Goal: Task Accomplishment & Management: Manage account settings

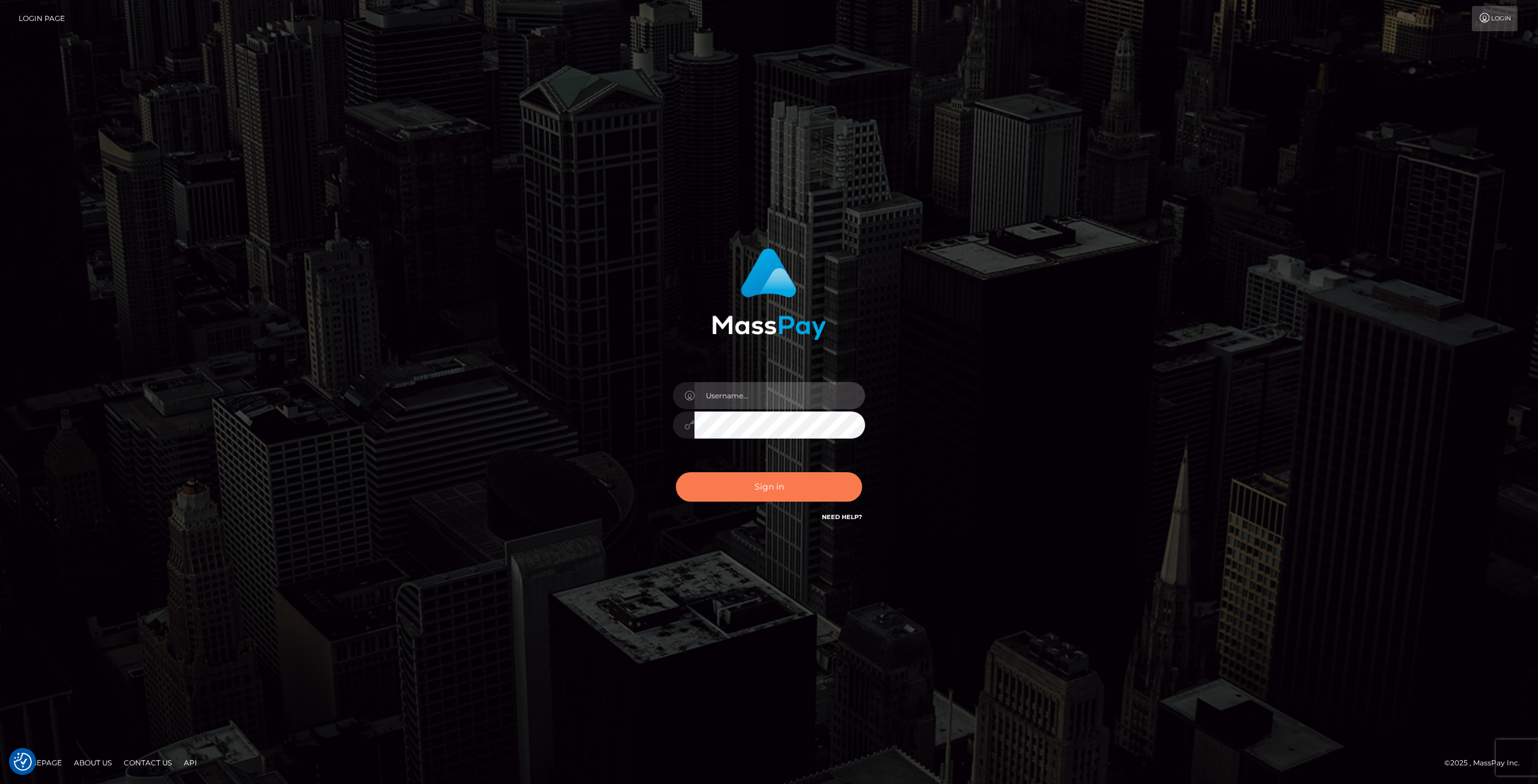
type input "Klaudia Peczynska"
click at [797, 495] on button "Sign in" at bounding box center [768, 487] width 186 height 30
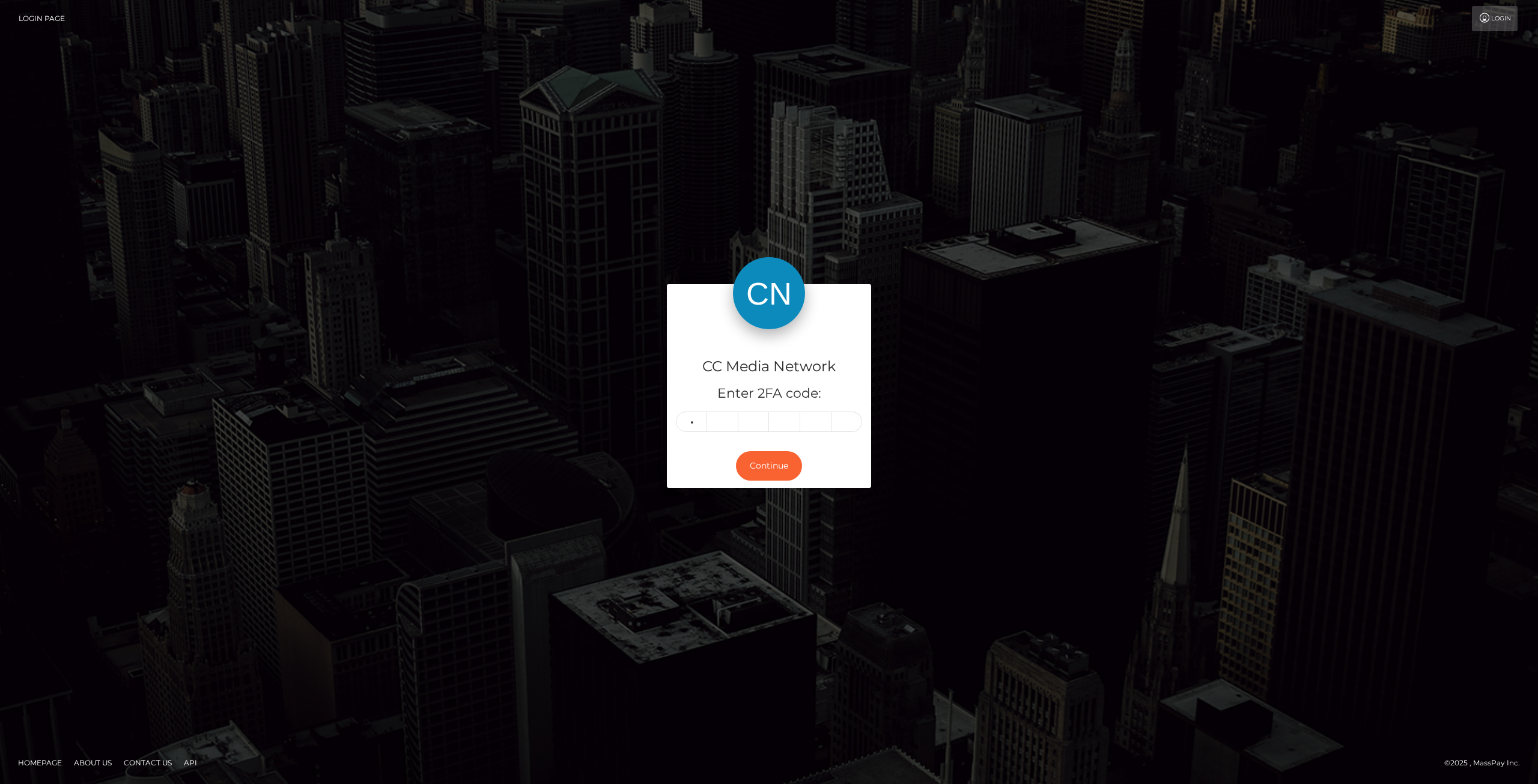
type input "4"
type input "3"
type input "4"
type input "2"
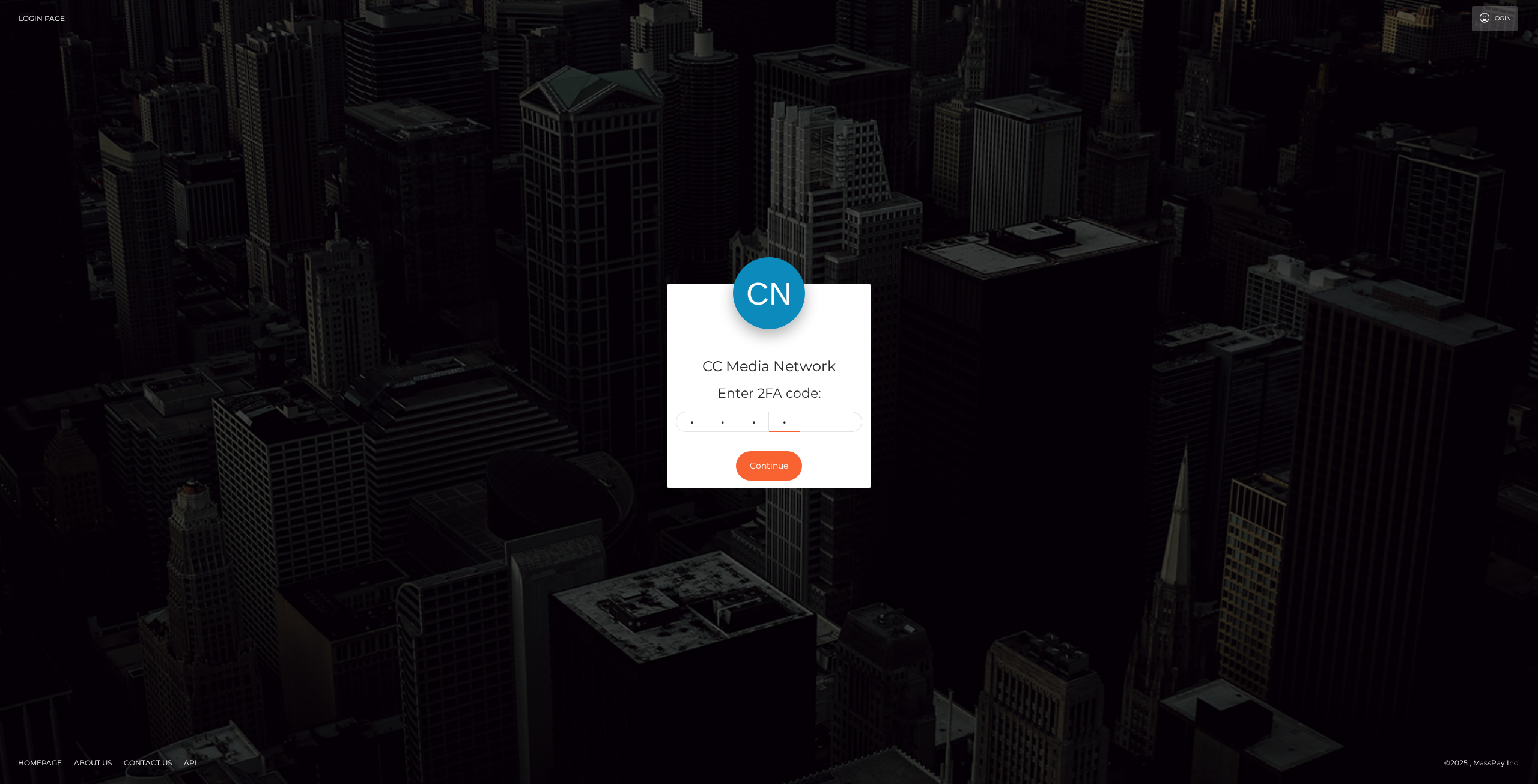
type input "4"
type input "6"
type input "3"
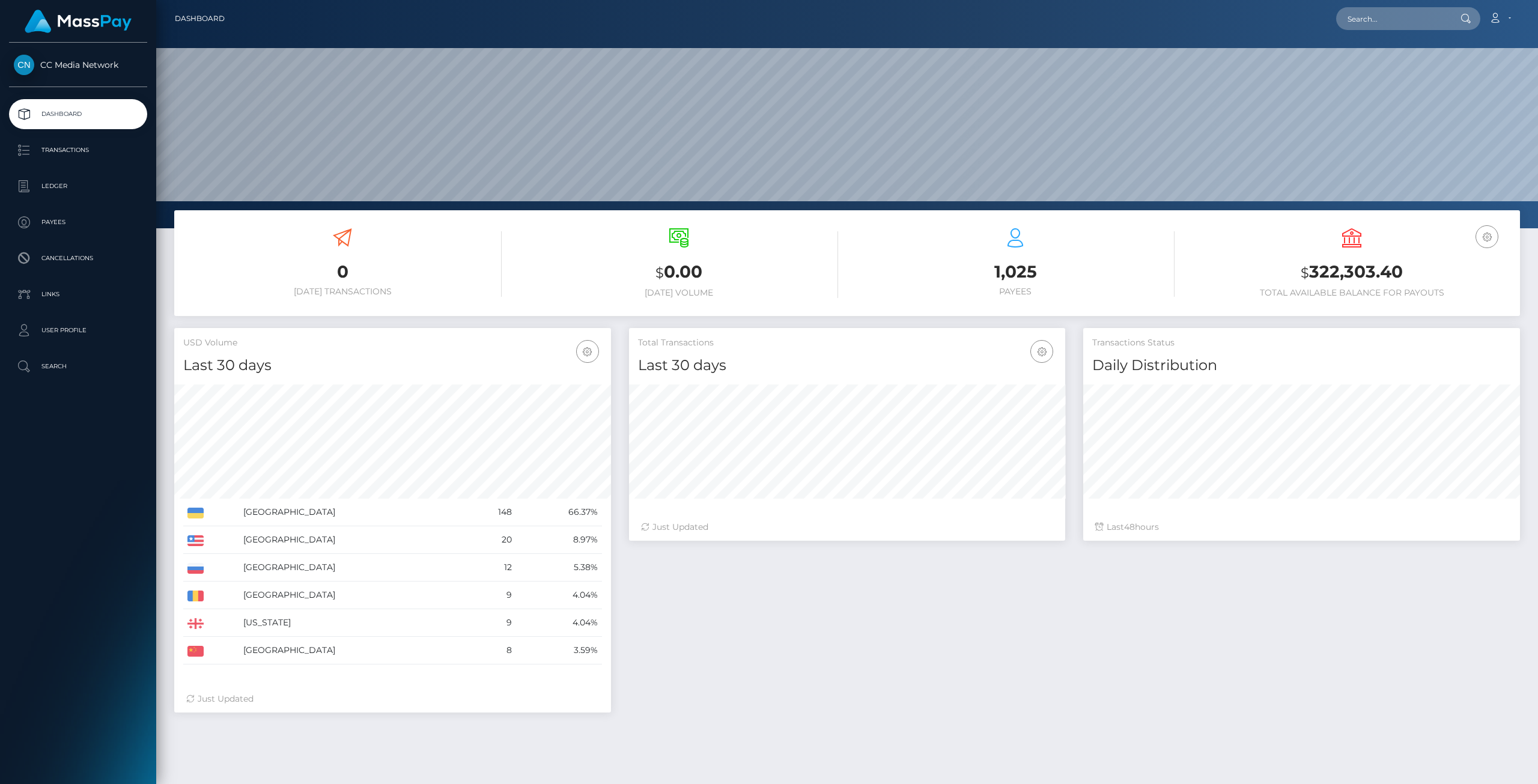
scroll to position [212, 436]
click at [43, 153] on p "Transactions" at bounding box center [78, 150] width 129 height 18
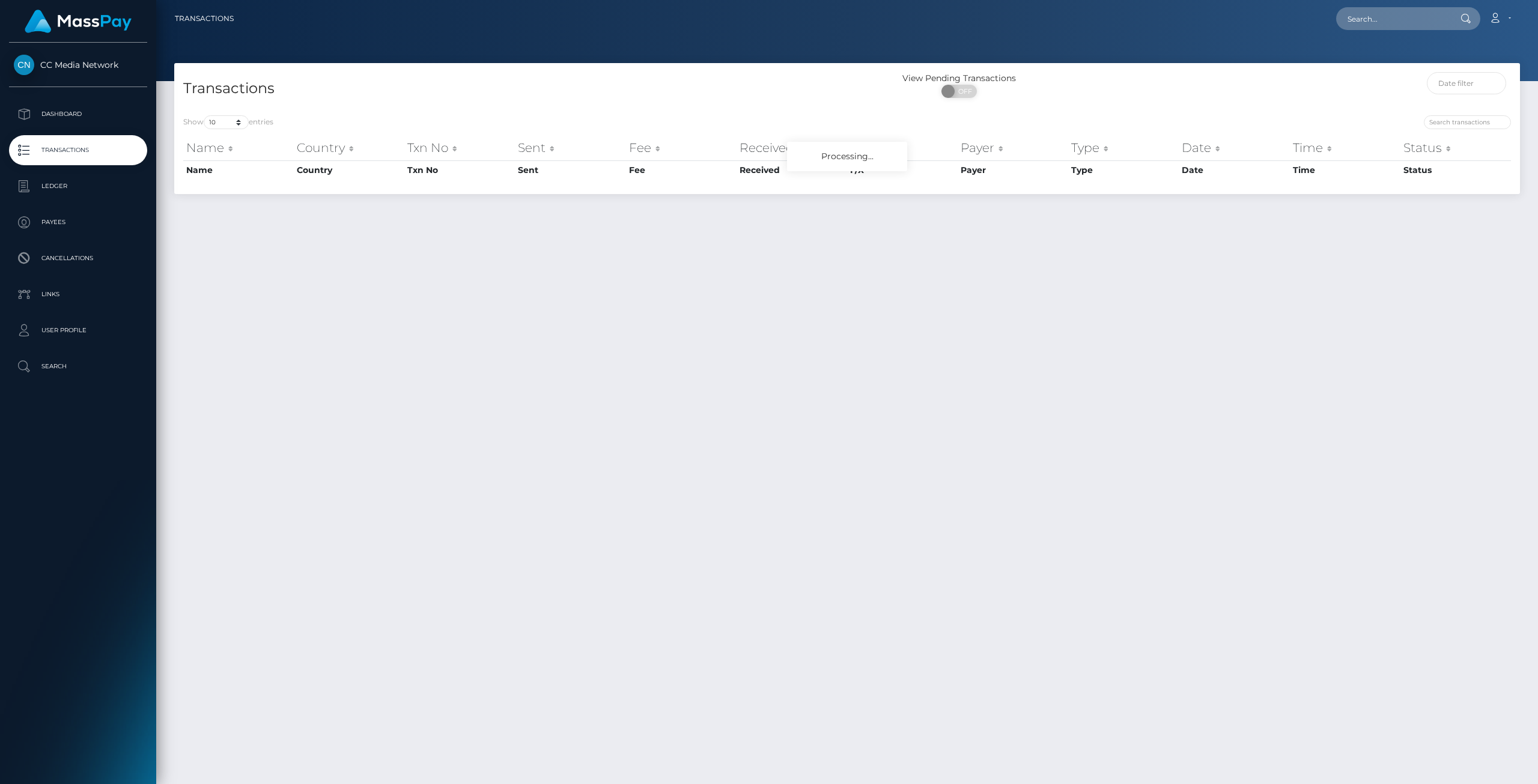
click at [93, 189] on p "Ledger" at bounding box center [78, 186] width 129 height 18
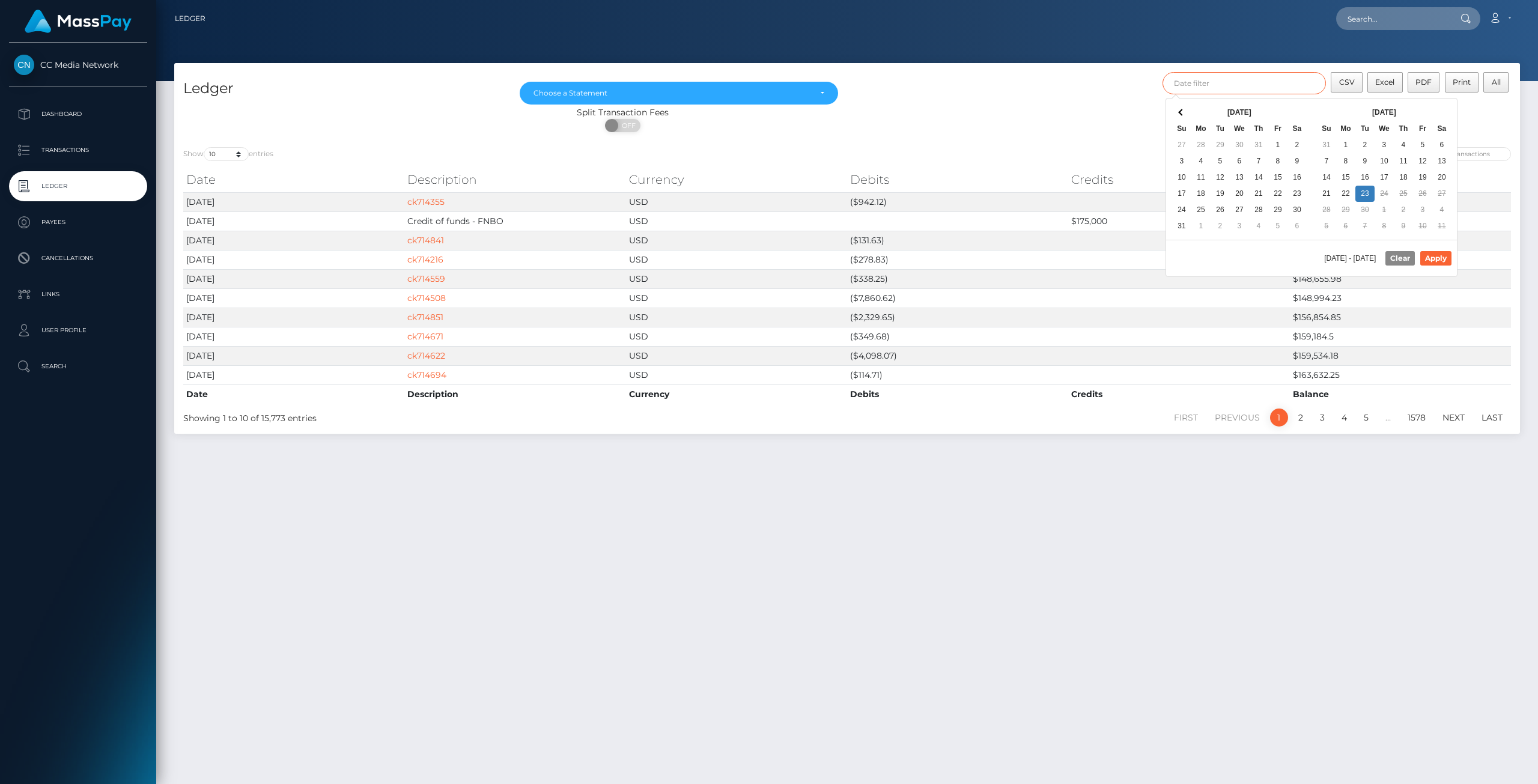
click at [1258, 90] on input "text" at bounding box center [1245, 83] width 164 height 22
click at [1440, 254] on button "Apply" at bounding box center [1436, 258] width 31 height 14
type input "09/01/2025 - 09/14/2025"
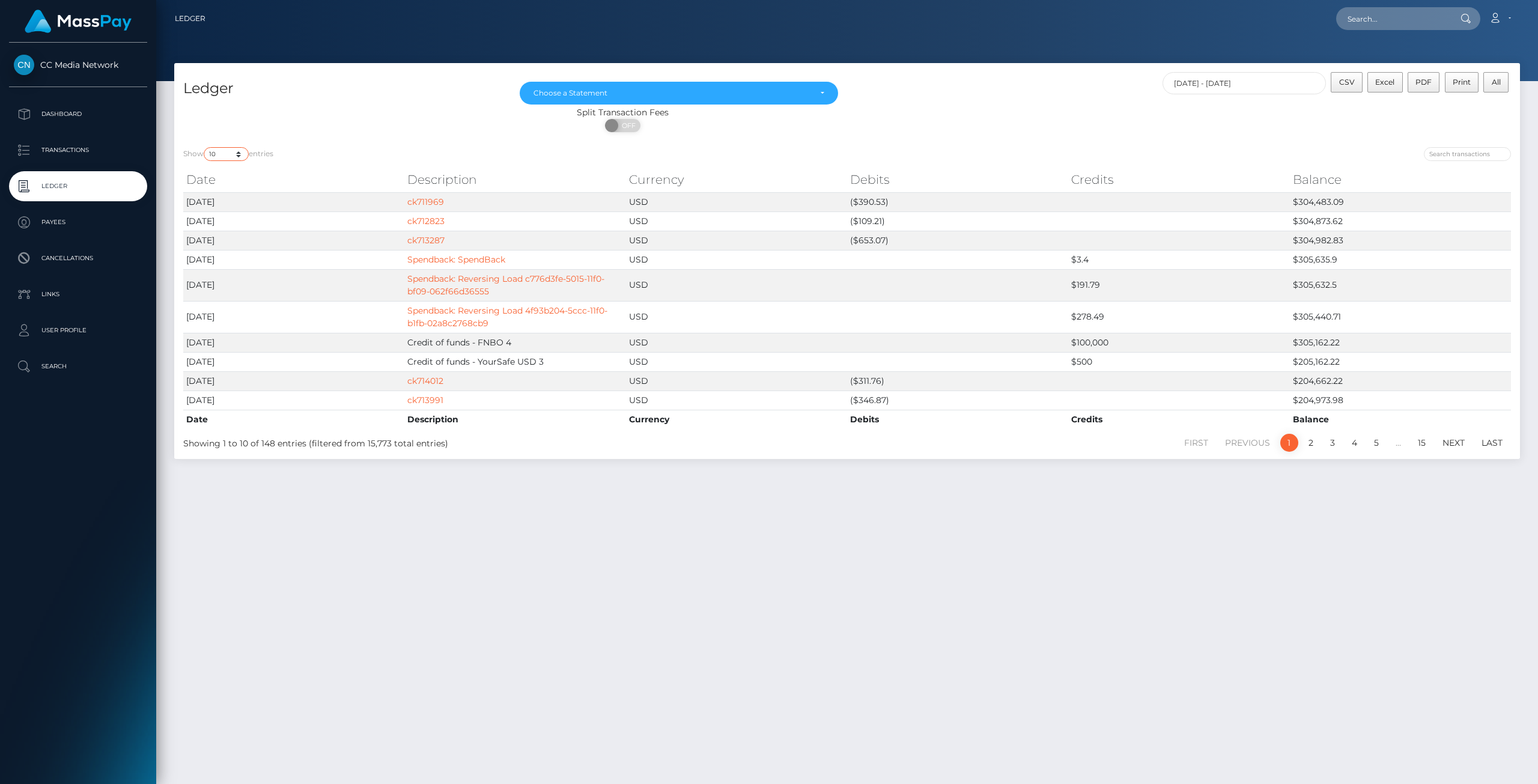
click at [225, 153] on select "10 25 50 100 250" at bounding box center [226, 153] width 45 height 14
select select "250"
click at [205, 147] on select "10 25 50 100 250" at bounding box center [226, 153] width 45 height 14
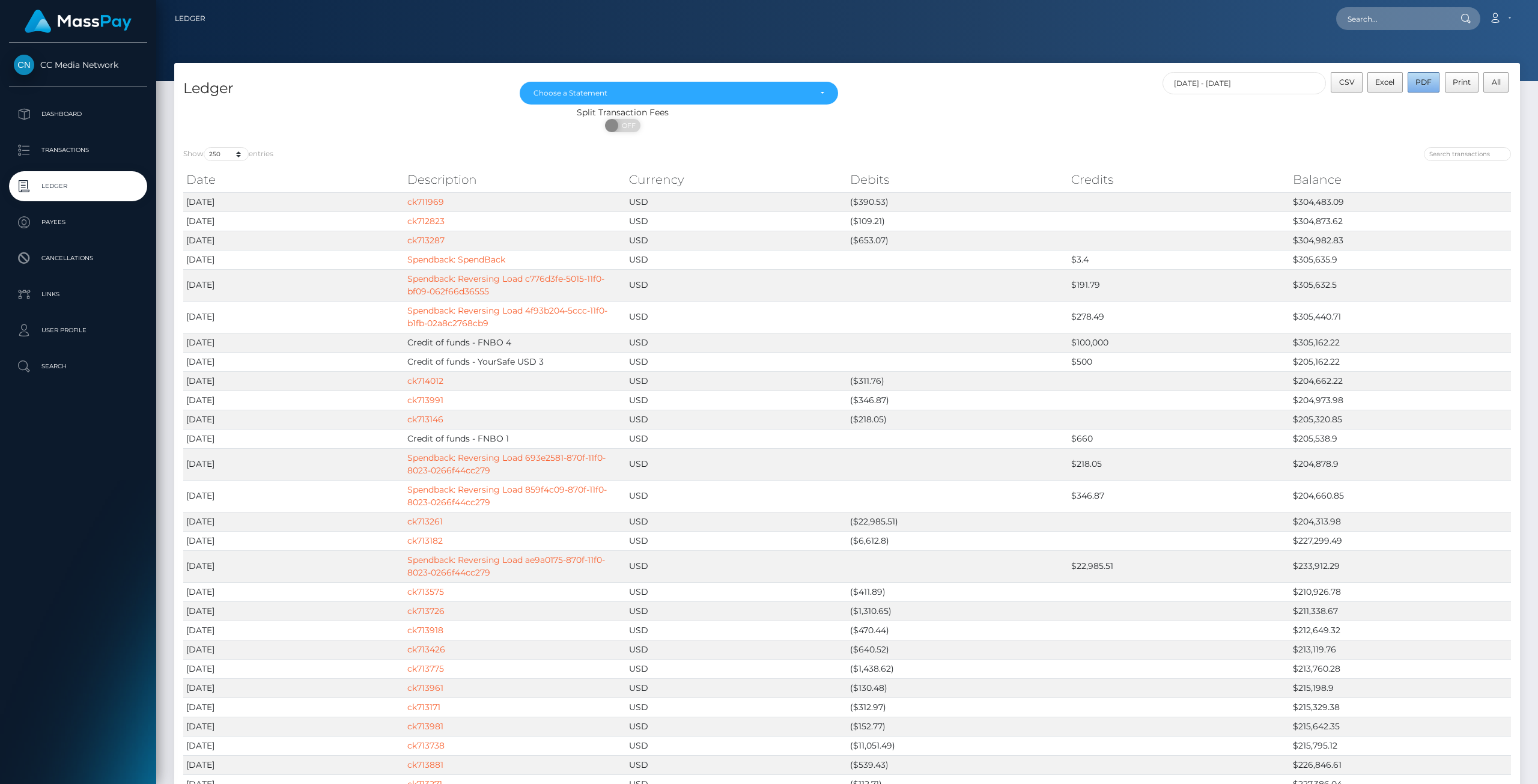
click at [1419, 82] on span "PDF" at bounding box center [1424, 81] width 16 height 9
click at [1357, 133] on div "Split Transaction Fees ON OFF" at bounding box center [847, 122] width 1346 height 31
click at [1379, 84] on span "Excel" at bounding box center [1385, 81] width 19 height 9
